Goal: Task Accomplishment & Management: Manage account settings

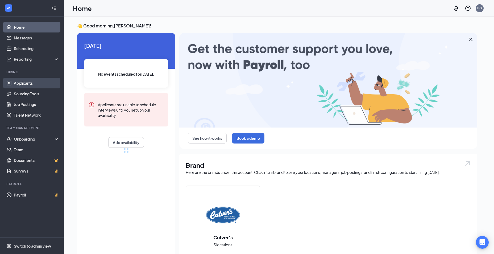
click at [47, 79] on link "Applicants" at bounding box center [37, 83] width 46 height 11
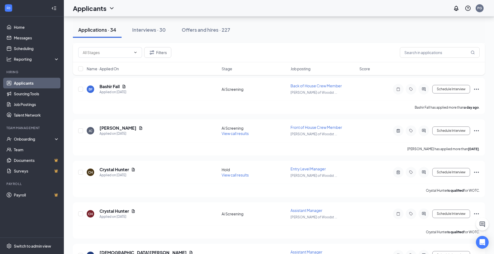
scroll to position [213, 0]
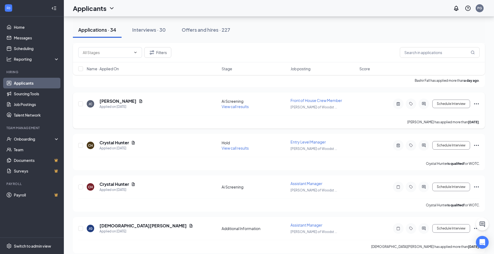
click at [235, 104] on span "View call results" at bounding box center [235, 106] width 27 height 5
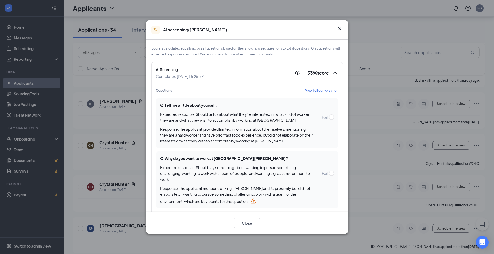
click at [311, 89] on span "View full conversation" at bounding box center [321, 90] width 33 height 5
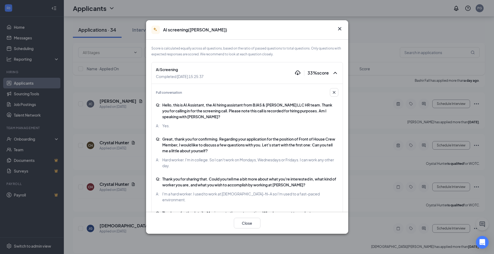
click at [342, 30] on icon "Cross" at bounding box center [340, 29] width 6 height 6
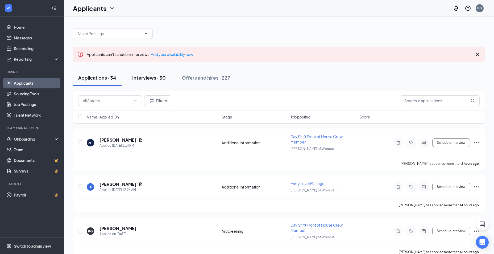
click at [155, 72] on button "Interviews · 30" at bounding box center [149, 78] width 44 height 16
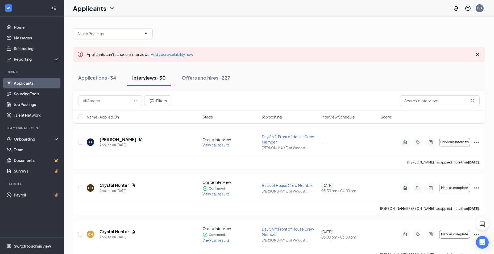
click at [331, 117] on span "Interview Schedule" at bounding box center [339, 116] width 34 height 5
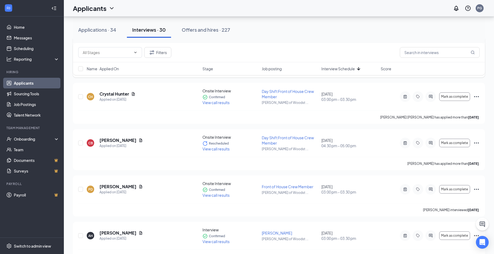
scroll to position [106, 0]
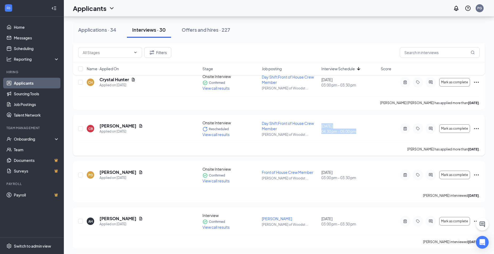
drag, startPoint x: 322, startPoint y: 127, endPoint x: 366, endPoint y: 133, distance: 44.4
click at [366, 133] on div "[DATE] 04:30 pm - 05:00 pm" at bounding box center [350, 128] width 56 height 11
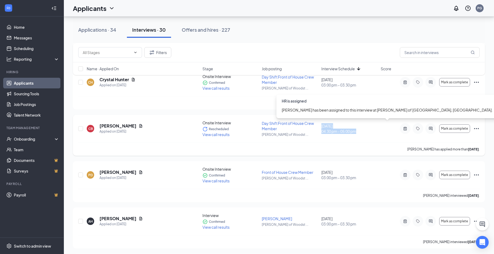
click at [366, 133] on span "04:30 pm - 05:00 pm" at bounding box center [350, 131] width 56 height 5
drag, startPoint x: 341, startPoint y: 132, endPoint x: 362, endPoint y: 131, distance: 20.8
click at [362, 131] on span "04:30 pm - 05:00 pm" at bounding box center [350, 131] width 56 height 5
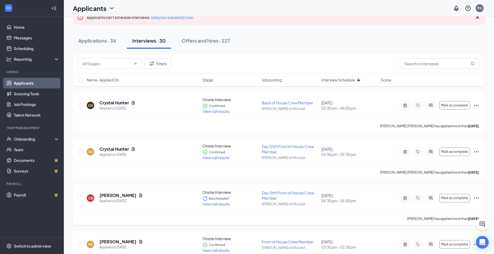
scroll to position [0, 0]
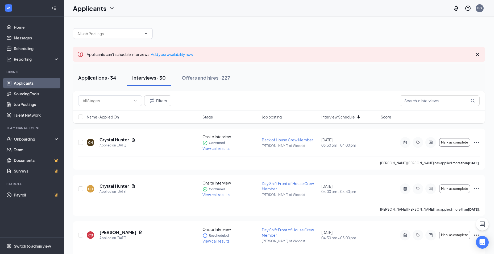
click at [118, 75] on button "Applications · 34" at bounding box center [97, 78] width 49 height 16
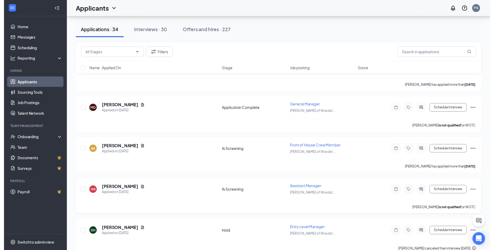
scroll to position [985, 0]
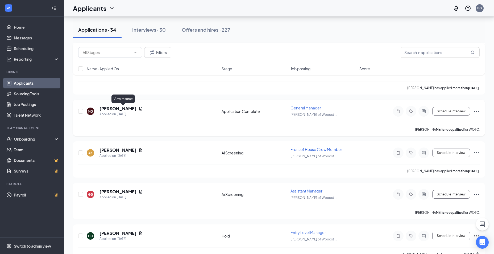
click at [126, 110] on div "[PERSON_NAME]" at bounding box center [121, 109] width 43 height 6
click at [139, 110] on icon "Document" at bounding box center [141, 108] width 4 height 4
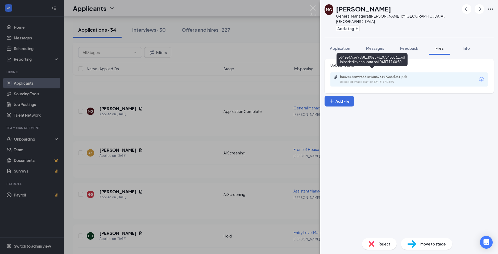
click at [349, 75] on div "b842e47ce998581d96a576197345d031.pdf" at bounding box center [377, 77] width 75 height 4
click at [187, 190] on div "MG [PERSON_NAME] General Manager at [GEOGRAPHIC_DATA][PERSON_NAME] of [GEOGRAPH…" at bounding box center [249, 127] width 498 height 254
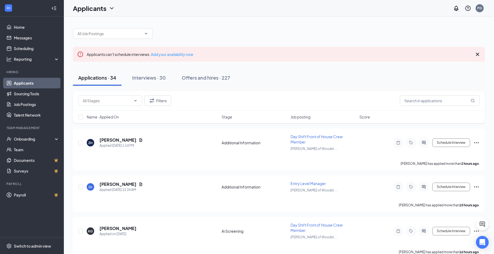
click at [481, 11] on div "PG" at bounding box center [480, 8] width 8 height 8
click at [481, 9] on div "PG" at bounding box center [480, 8] width 5 height 5
click at [337, 32] on div at bounding box center [279, 31] width 412 height 16
click at [477, 11] on div "PG" at bounding box center [480, 8] width 8 height 8
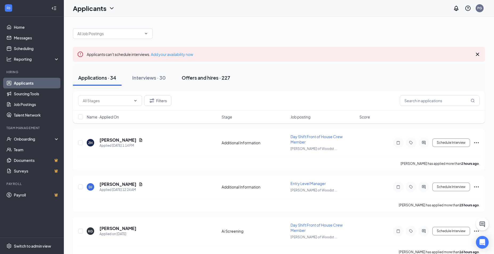
click at [211, 80] on div "Offers and hires · 227" at bounding box center [206, 77] width 48 height 7
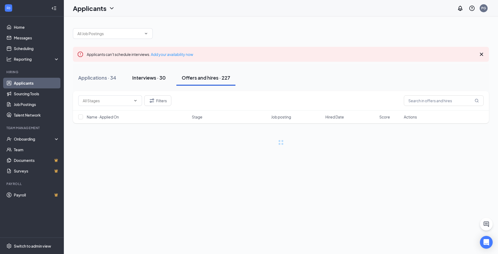
click at [144, 73] on button "Interviews · 30" at bounding box center [149, 78] width 44 height 16
click at [89, 80] on div "Applications · 34" at bounding box center [97, 77] width 38 height 7
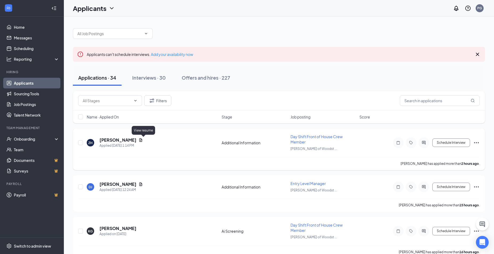
click at [143, 140] on icon "Document" at bounding box center [141, 140] width 4 height 4
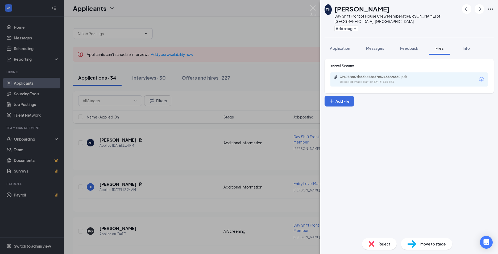
click at [264, 103] on div "ZH [PERSON_NAME] Day Shift Front of House Crew Member at [PERSON_NAME] of [GEOG…" at bounding box center [249, 127] width 498 height 254
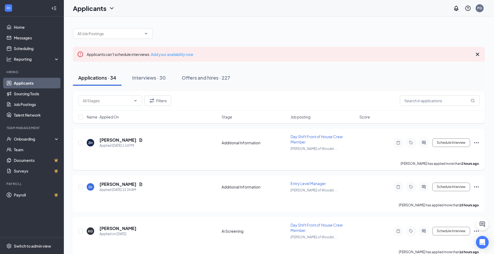
click at [475, 142] on icon "Ellipses" at bounding box center [477, 142] width 6 height 6
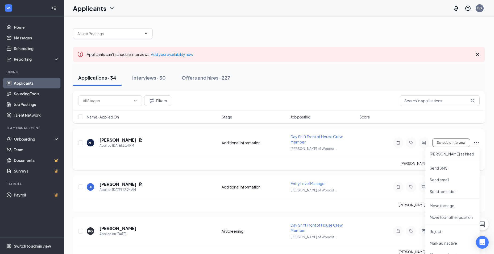
click at [478, 142] on icon "Ellipses" at bounding box center [477, 142] width 6 height 6
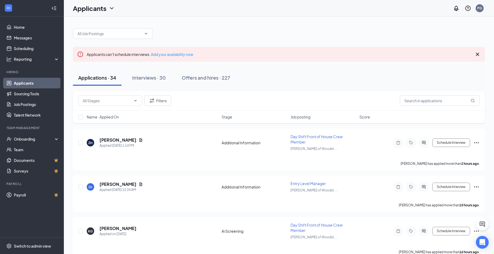
click at [83, 118] on div "Name · Applied On Stage Job posting Score" at bounding box center [279, 116] width 412 height 13
click at [80, 117] on input "checkbox" at bounding box center [80, 116] width 5 height 5
checkbox input "true"
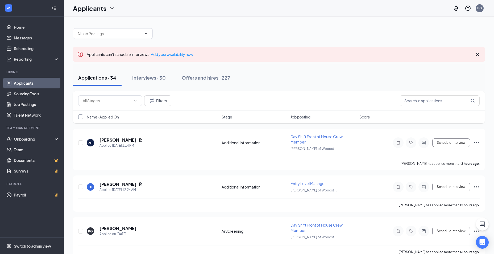
checkbox input "true"
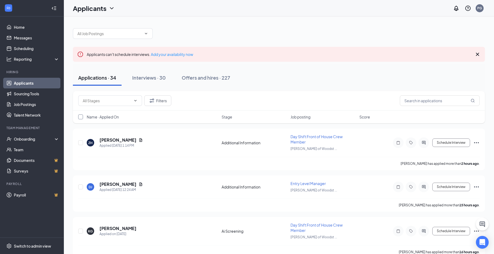
checkbox input "true"
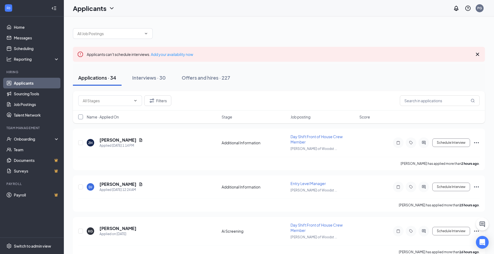
checkbox input "true"
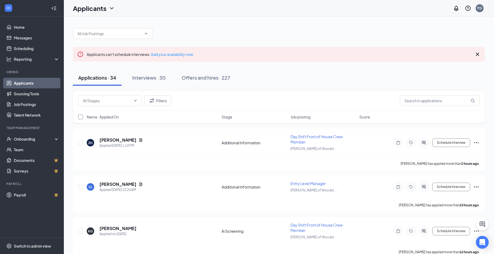
checkbox input "true"
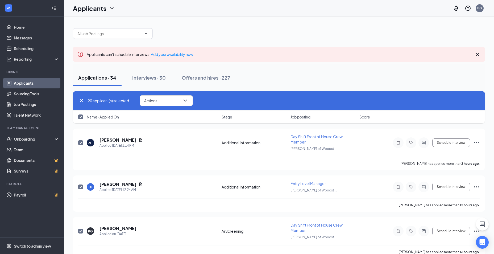
click at [81, 117] on input "checkbox" at bounding box center [80, 116] width 5 height 5
checkbox input "false"
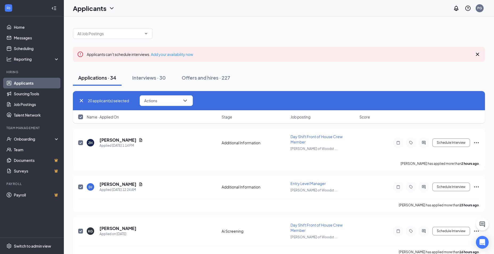
checkbox input "false"
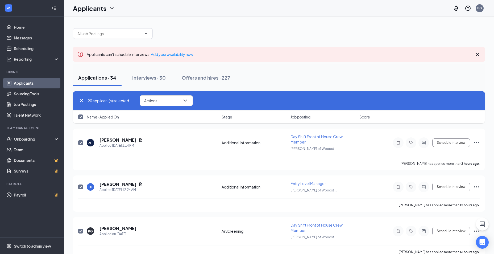
checkbox input "false"
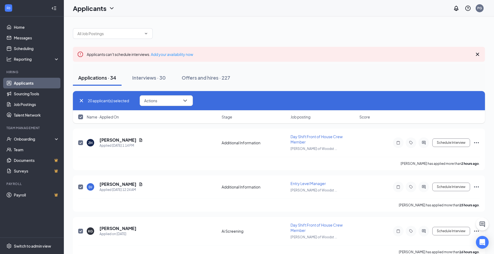
checkbox input "false"
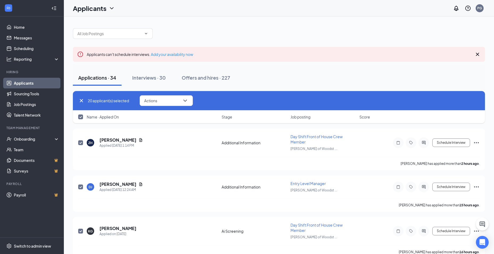
checkbox input "false"
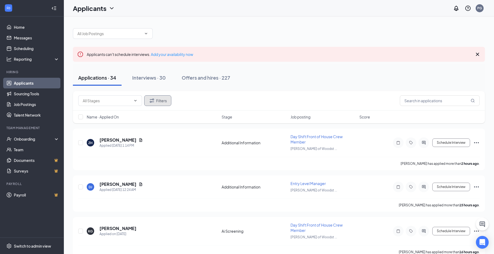
click at [160, 104] on button "Filters" at bounding box center [157, 100] width 27 height 11
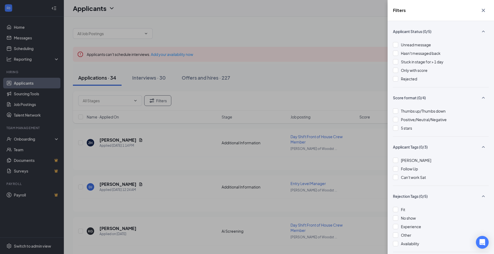
click at [313, 107] on div "Filters Applicant Status (0/5) Unread message Hasn't messaged back Stuck in sta…" at bounding box center [247, 127] width 494 height 254
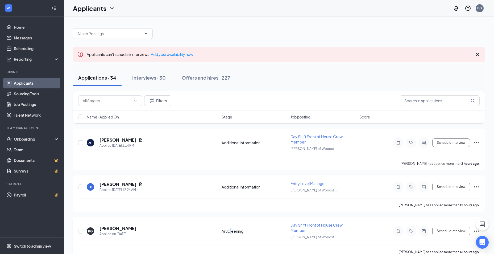
click at [231, 233] on div "Ai Screening" at bounding box center [255, 230] width 66 height 5
click at [250, 231] on div "Ai Screening" at bounding box center [255, 230] width 66 height 5
click at [125, 228] on h5 "[PERSON_NAME]" at bounding box center [118, 228] width 37 height 6
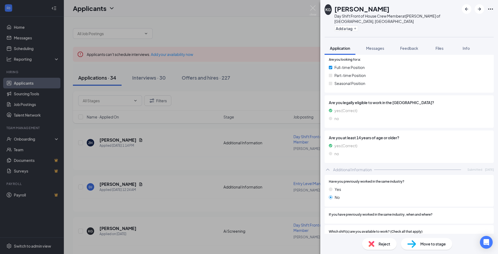
scroll to position [9, 0]
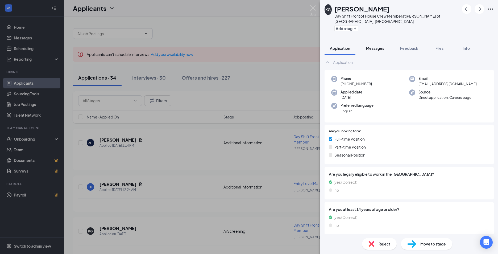
click at [374, 47] on button "Messages" at bounding box center [375, 48] width 29 height 13
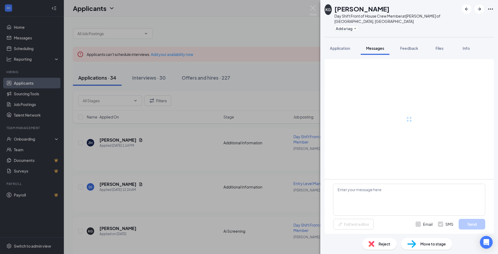
drag, startPoint x: 334, startPoint y: 44, endPoint x: 336, endPoint y: 32, distance: 12.8
click at [334, 46] on span "Application" at bounding box center [340, 48] width 20 height 5
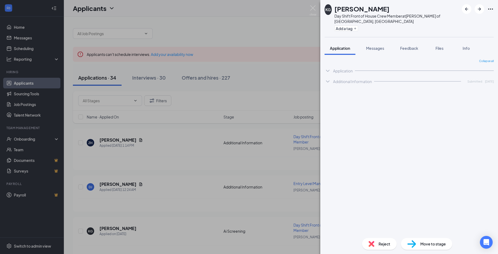
click at [265, 107] on div "KG [PERSON_NAME] Shift Front of House Crew Member at [PERSON_NAME] of [GEOGRAPH…" at bounding box center [249, 127] width 498 height 254
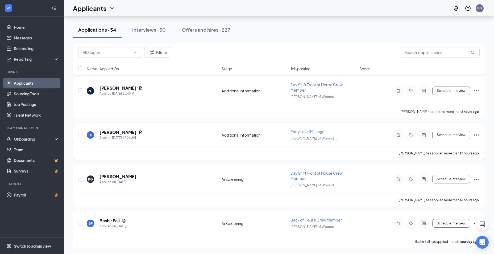
scroll to position [53, 0]
